Goal: Submit feedback/report problem

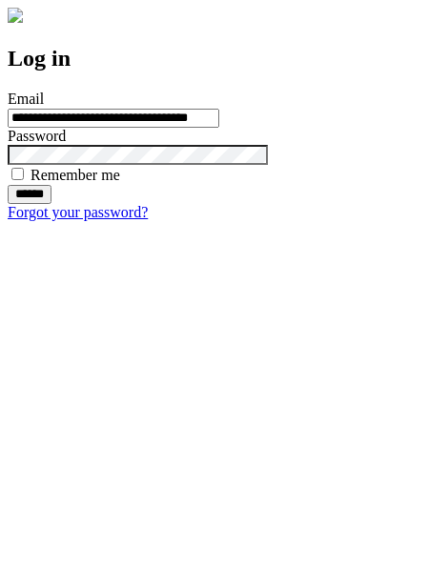
type input "**********"
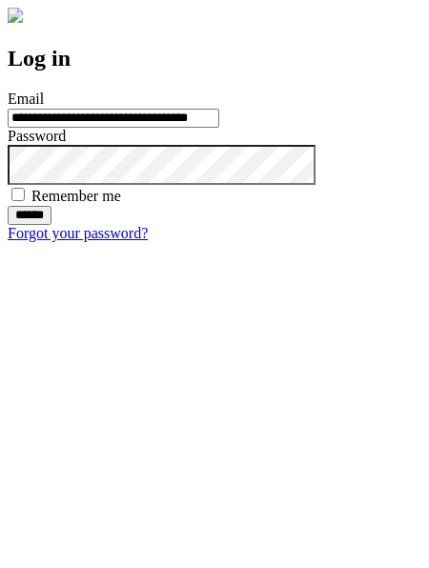
click at [51, 225] on input "******" at bounding box center [30, 215] width 44 height 19
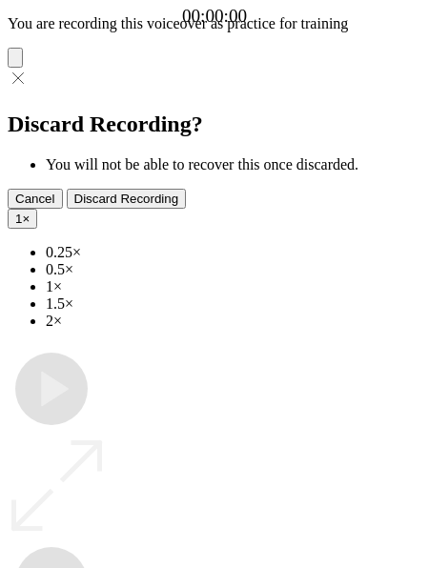
type input "**********"
